Goal: Transaction & Acquisition: Obtain resource

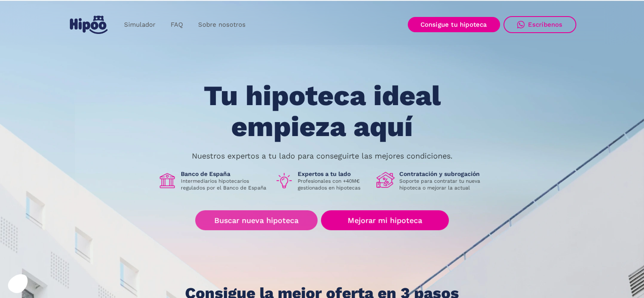
click at [275, 222] on link "Buscar nueva hipoteca" at bounding box center [256, 220] width 122 height 20
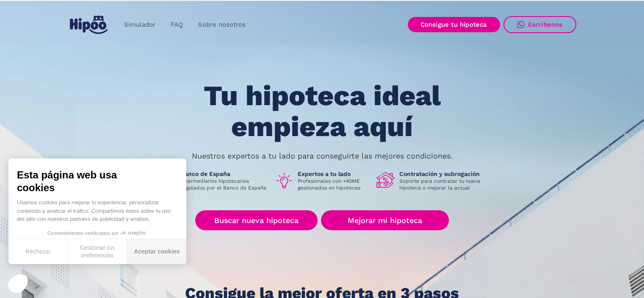
click at [167, 253] on button "Aceptar cookies" at bounding box center [156, 251] width 59 height 25
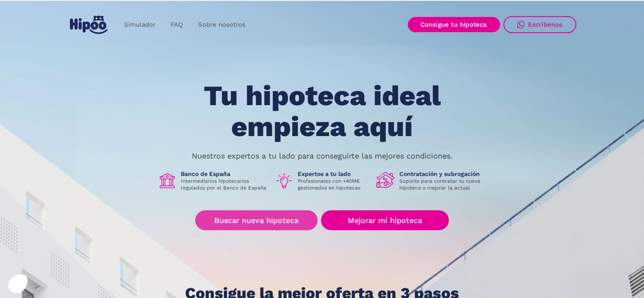
click at [254, 222] on link "Buscar nueva hipoteca" at bounding box center [256, 220] width 122 height 20
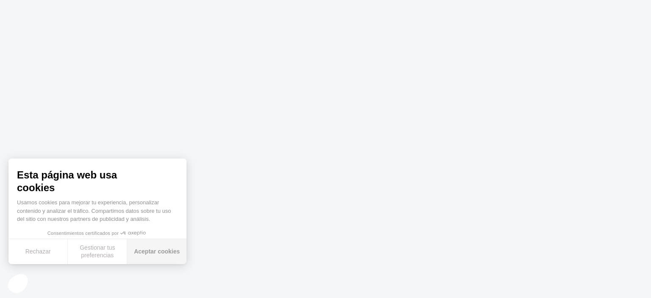
drag, startPoint x: 174, startPoint y: 252, endPoint x: 177, endPoint y: 249, distance: 4.5
click at [174, 252] on button "Aceptar cookies" at bounding box center [156, 251] width 59 height 25
